Goal: Transaction & Acquisition: Download file/media

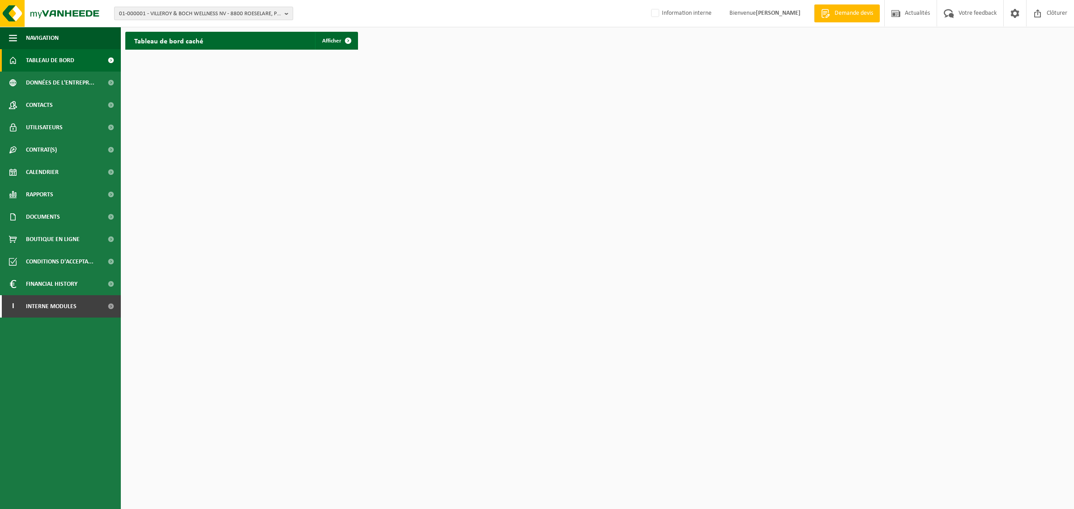
click at [187, 18] on span "01-000001 - VILLEROY & BOCH WELLNESS NV - 8800 ROESELARE, POPULIERSTRAAT 1" at bounding box center [200, 13] width 162 height 13
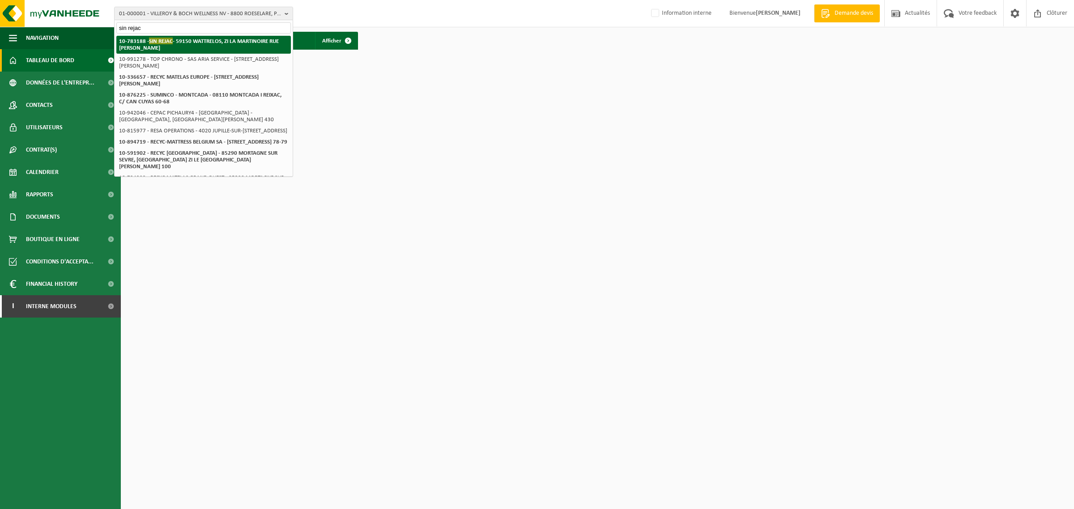
type input "sin rejac"
click at [162, 39] on span "SIN REJAC" at bounding box center [161, 41] width 24 height 7
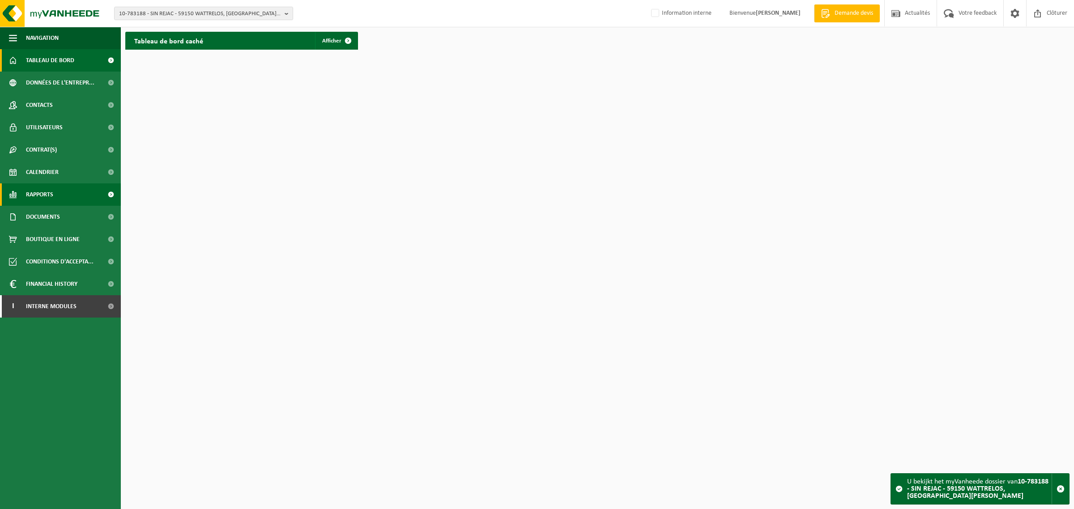
click at [43, 186] on span "Rapports" at bounding box center [39, 194] width 27 height 22
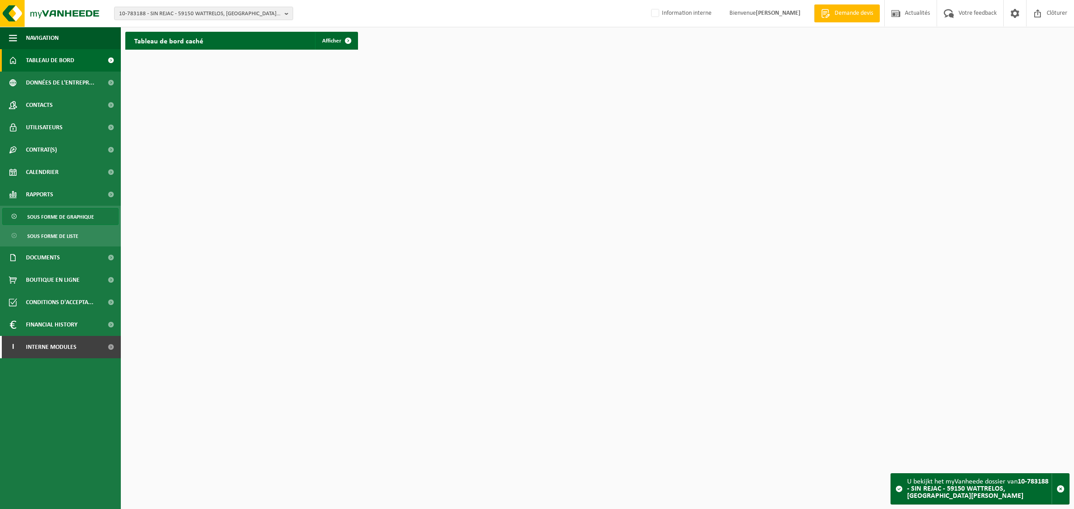
click at [64, 216] on span "Sous forme de graphique" at bounding box center [60, 217] width 67 height 17
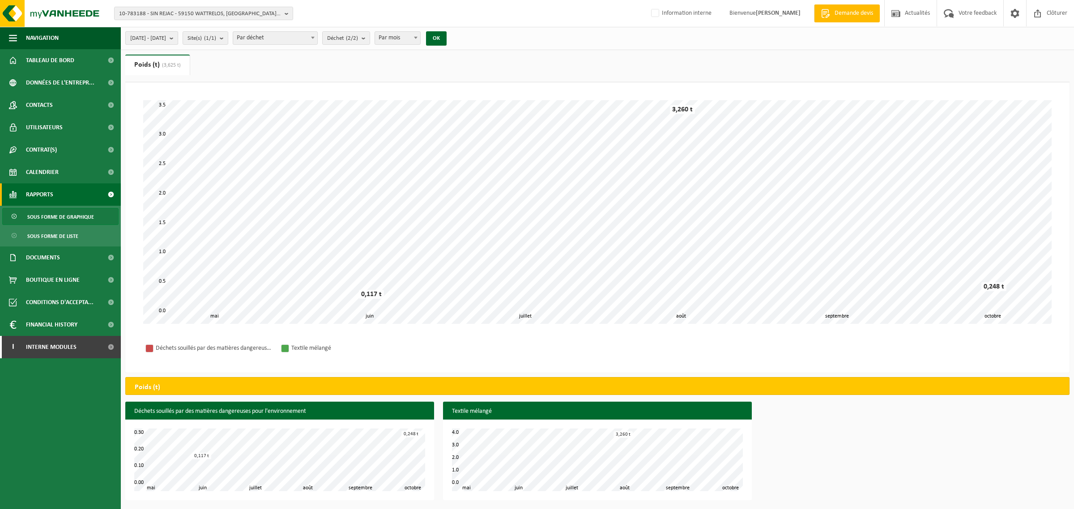
click at [178, 38] on b "submit" at bounding box center [174, 38] width 8 height 13
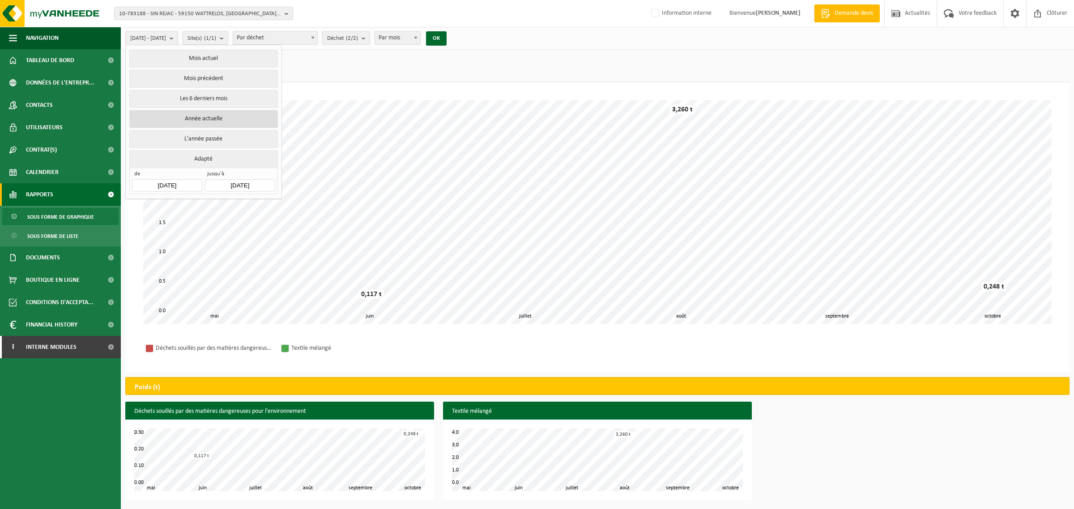
click at [184, 121] on button "Année actuelle" at bounding box center [203, 119] width 148 height 18
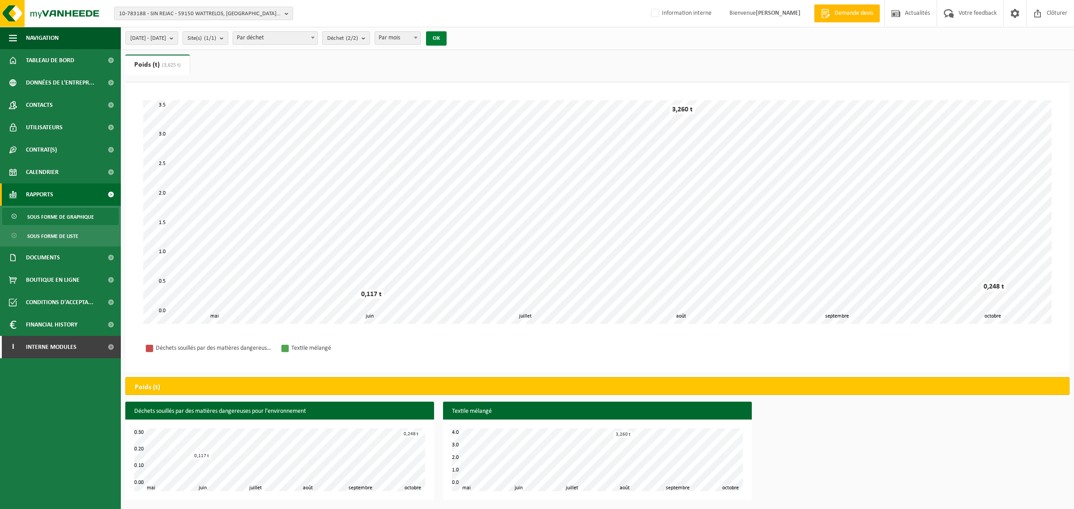
click at [447, 38] on button "OK" at bounding box center [436, 38] width 21 height 14
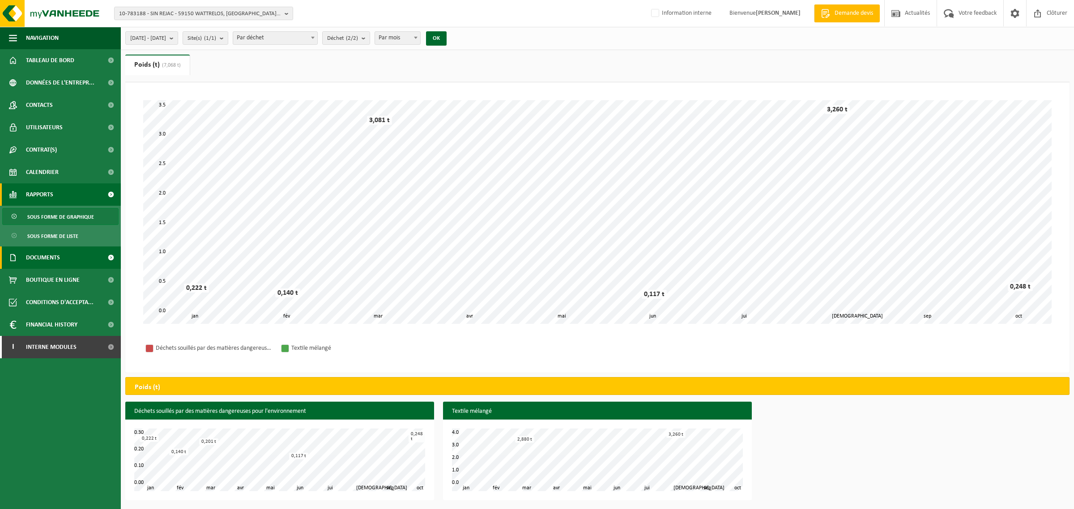
click at [63, 256] on link "Documents" at bounding box center [60, 258] width 121 height 22
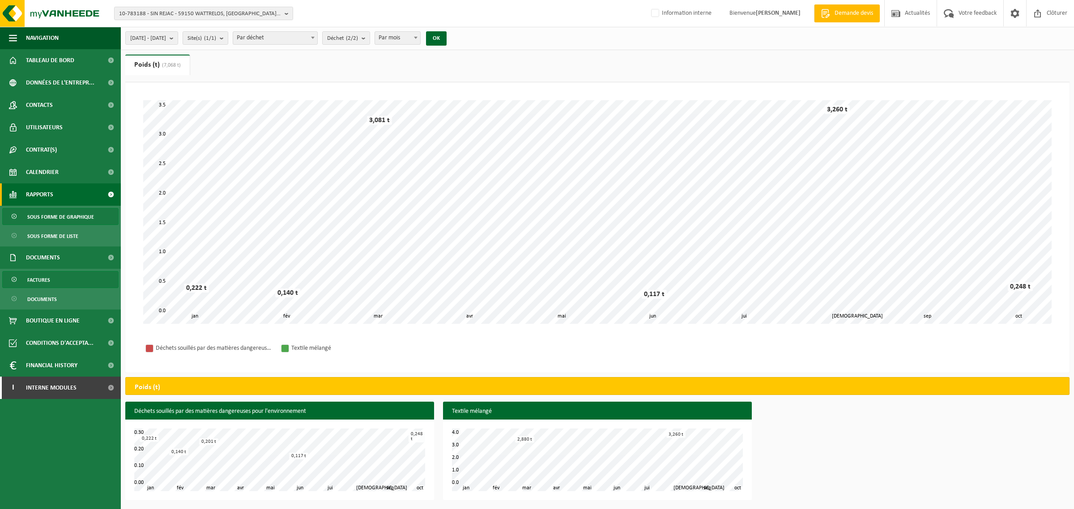
click at [55, 281] on link "Factures" at bounding box center [60, 279] width 116 height 17
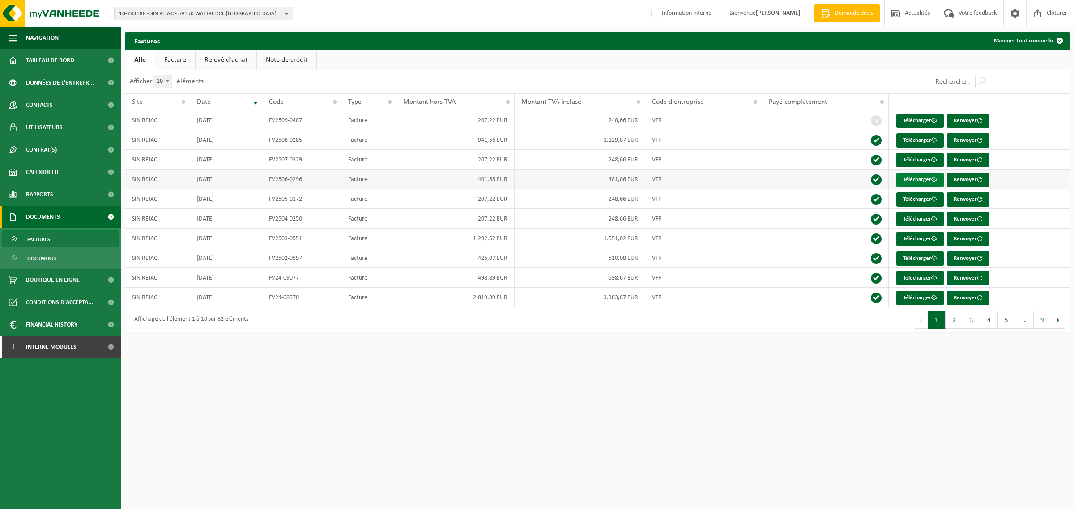
click at [920, 183] on link "Télécharger" at bounding box center [919, 180] width 47 height 14
click at [489, 409] on html "10-783188 - SIN REJAC - 59150 WATTRELOS, ZI LA MARTINOIRE RUE JOSEPH JACQUARD 1…" at bounding box center [537, 254] width 1074 height 509
